Goal: Task Accomplishment & Management: Complete application form

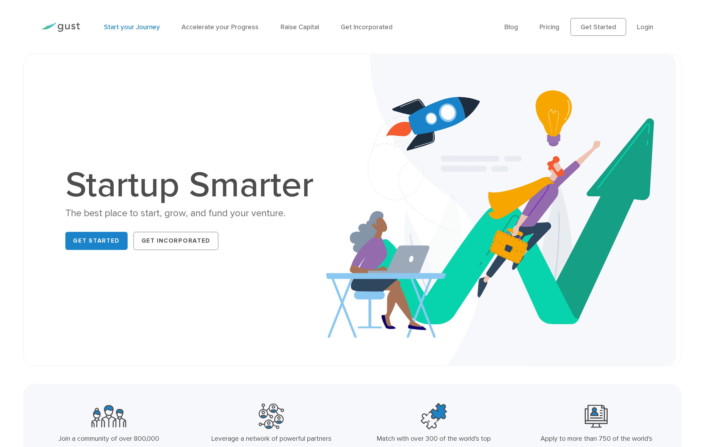
click at [130, 28] on link "Start your Journey" at bounding box center [132, 27] width 56 height 8
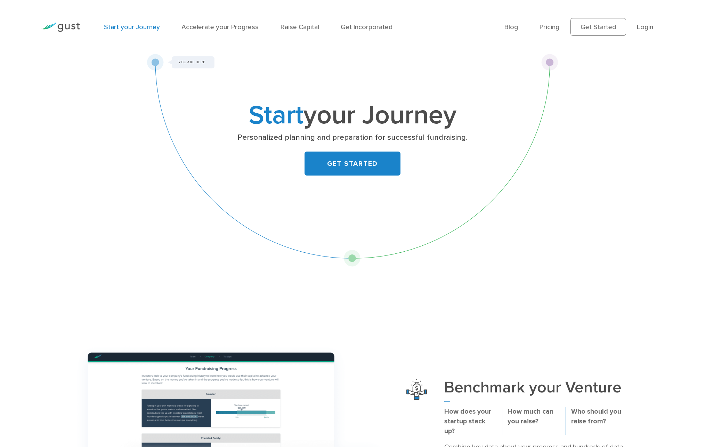
click at [350, 139] on p "Personalized planning and preparation for successful fundraising." at bounding box center [352, 137] width 291 height 10
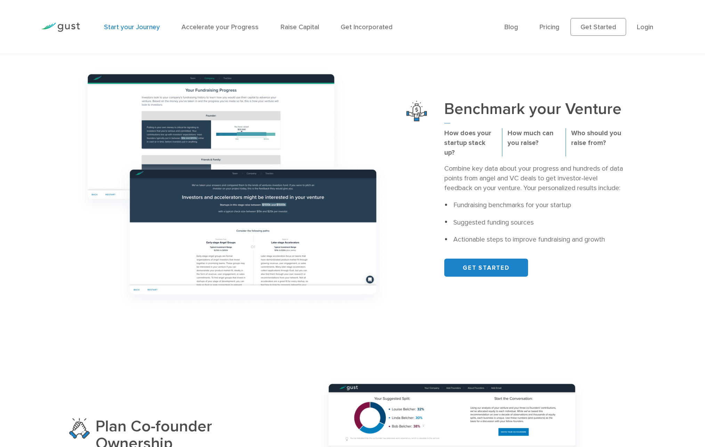
scroll to position [279, 0]
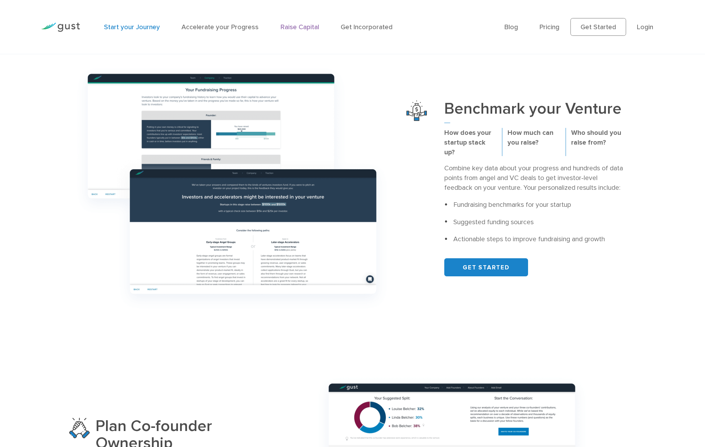
click at [296, 28] on link "Raise Capital" at bounding box center [300, 27] width 39 height 8
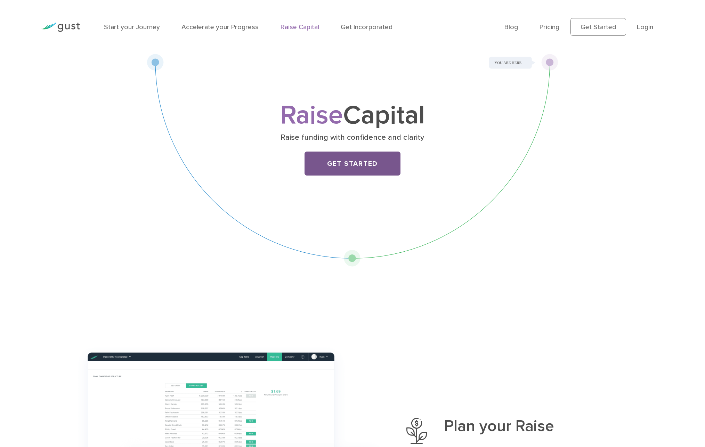
click at [352, 163] on link "Get Started" at bounding box center [353, 164] width 96 height 24
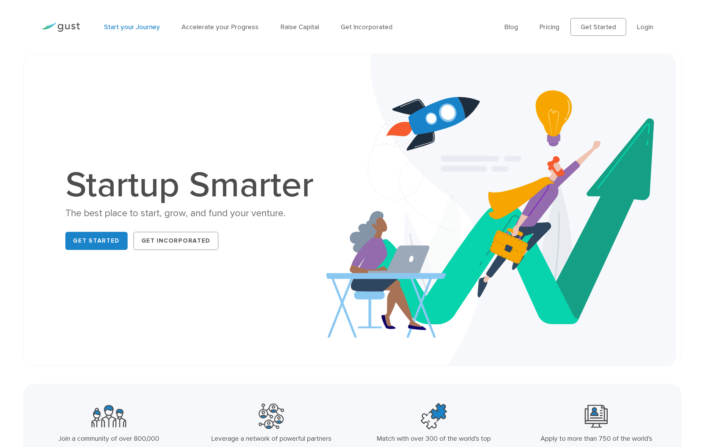
click at [133, 25] on link "Start your Journey" at bounding box center [132, 27] width 56 height 8
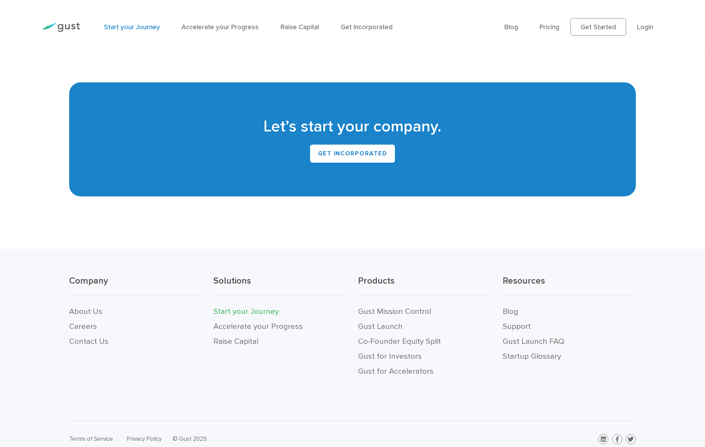
scroll to position [1589, 0]
